Goal: Task Accomplishment & Management: Complete application form

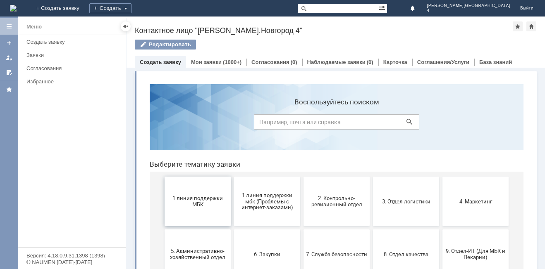
click at [195, 186] on button "1 линия поддержки МБК" at bounding box center [197, 202] width 66 height 50
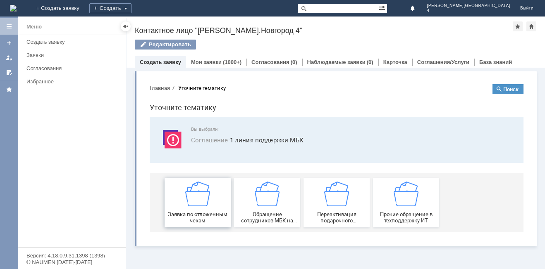
click at [199, 191] on img at bounding box center [197, 194] width 25 height 25
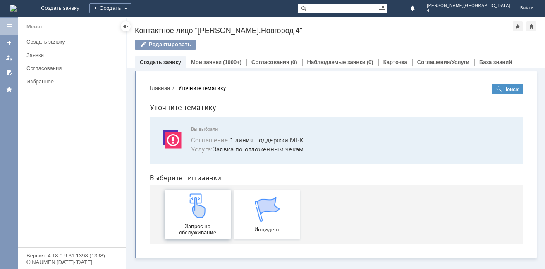
click at [179, 219] on div "Запрос на обслуживание" at bounding box center [197, 215] width 61 height 42
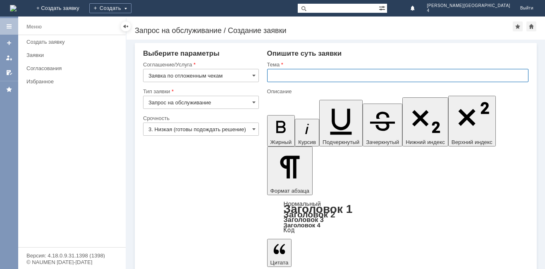
click at [291, 76] on input "text" at bounding box center [397, 75] width 261 height 13
type input "отложенный чек"
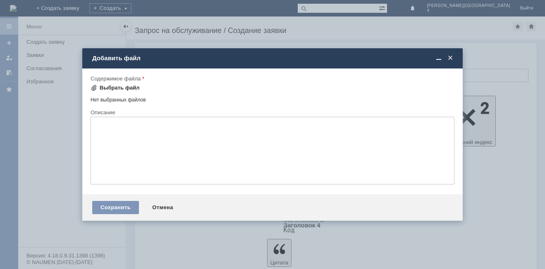
click at [114, 89] on div "Выбрать файл" at bounding box center [120, 88] width 40 height 7
